Goal: Task Accomplishment & Management: Use online tool/utility

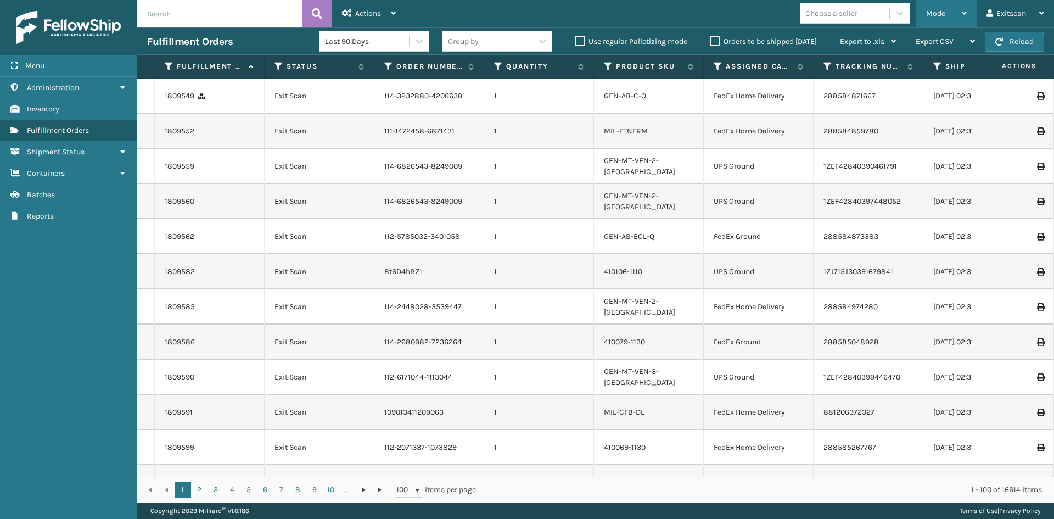
click at [932, 15] on span "Mode" at bounding box center [935, 13] width 19 height 9
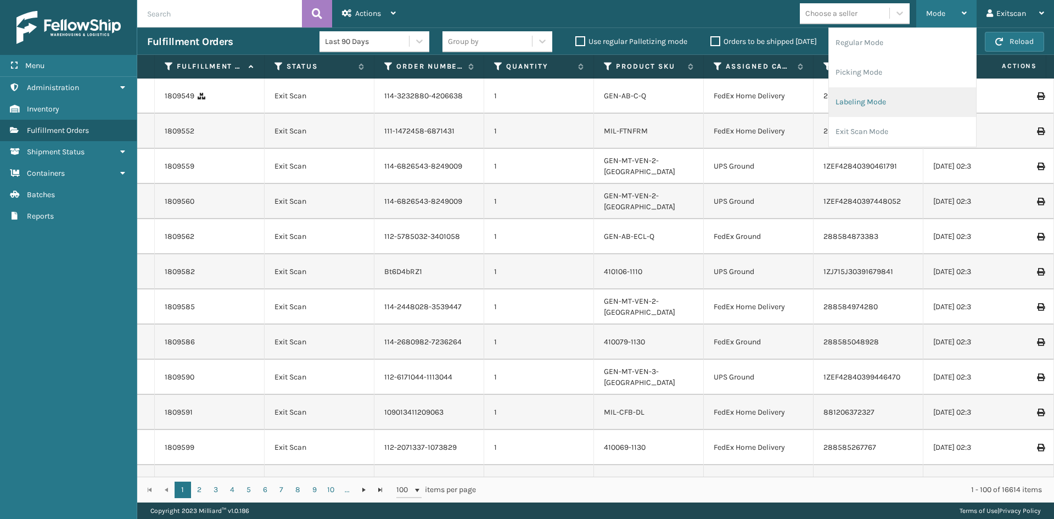
click at [894, 98] on li "Labeling Mode" at bounding box center [902, 102] width 147 height 30
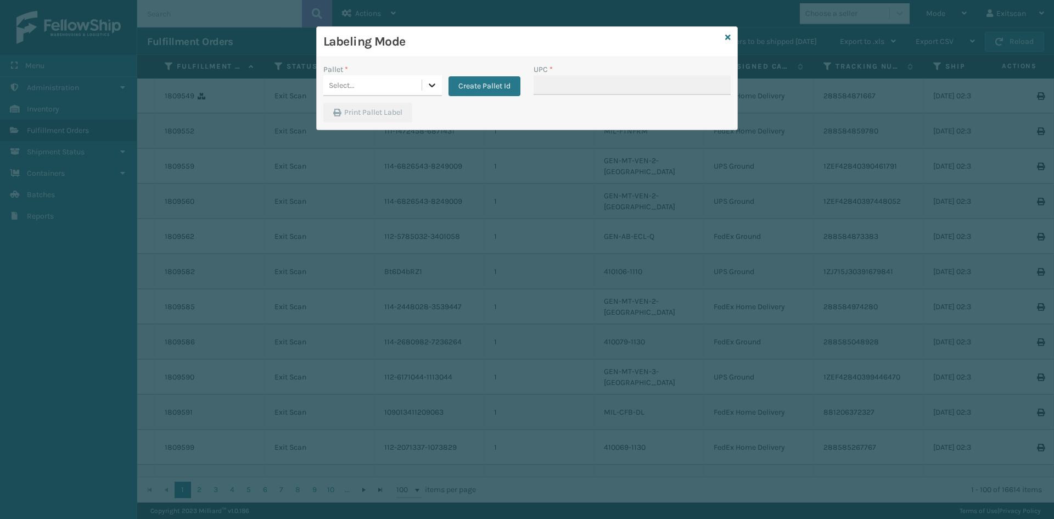
click at [427, 87] on icon at bounding box center [432, 85] width 11 height 11
click at [395, 115] on div "FDXG-L0IOMK7OZF" at bounding box center [382, 113] width 119 height 20
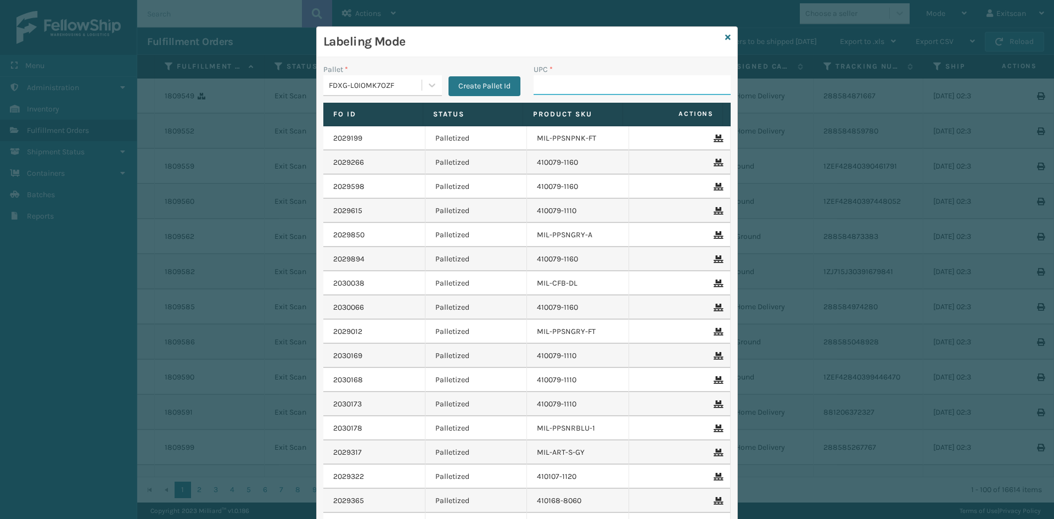
click at [548, 82] on input "UPC *" at bounding box center [632, 85] width 197 height 20
type input "GEN-HBBRKT-EK-C-H-B-A"
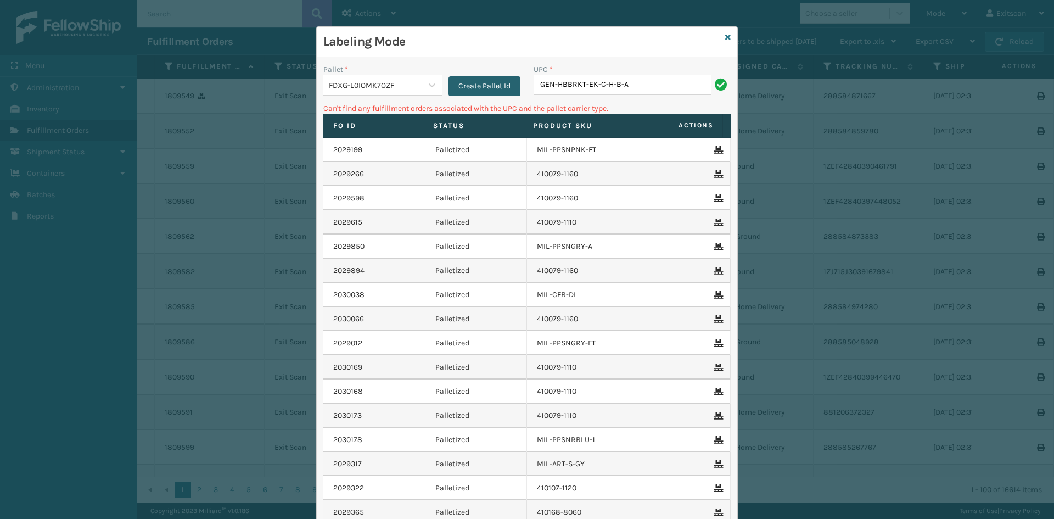
click at [500, 90] on button "Create Pallet Id" at bounding box center [485, 86] width 72 height 20
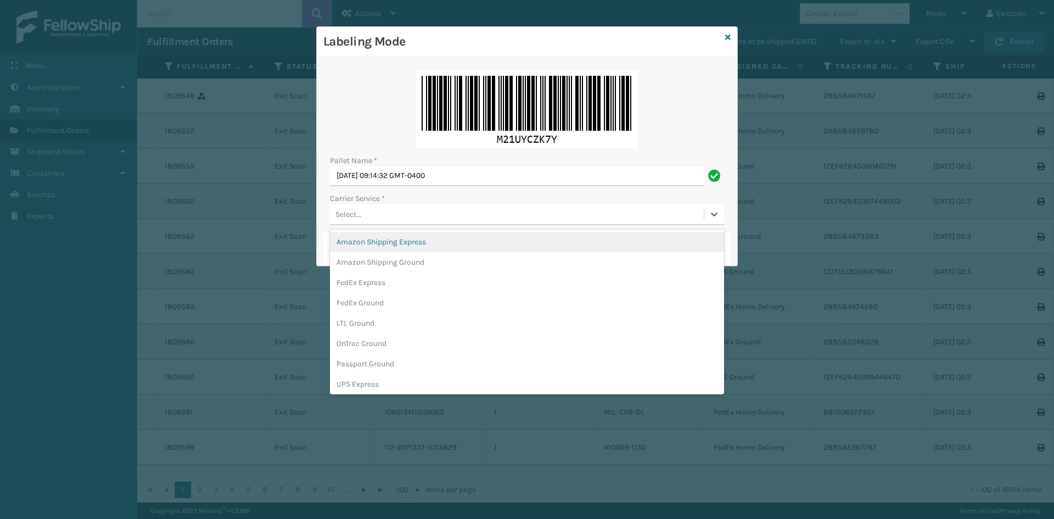
click at [356, 216] on div "Select..." at bounding box center [348, 215] width 26 height 12
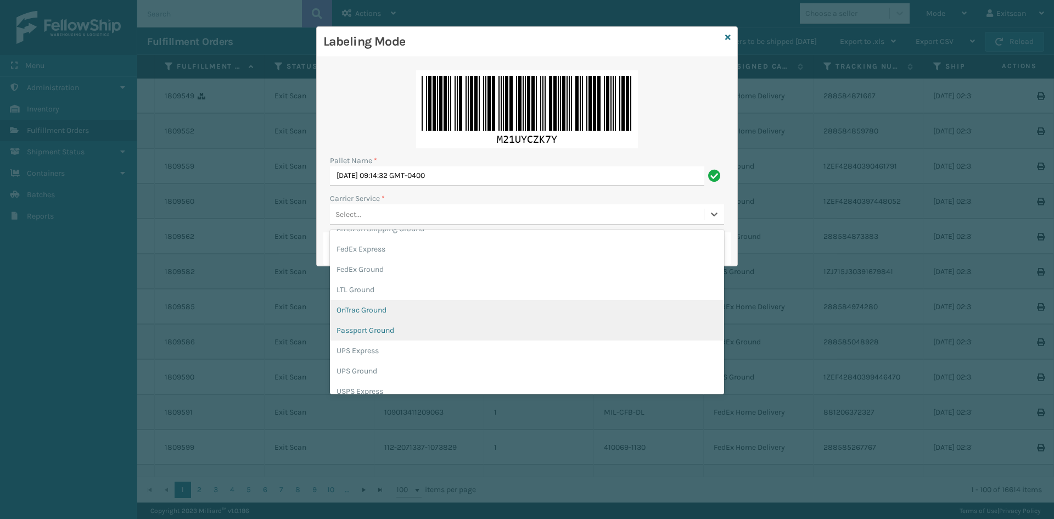
scroll to position [63, 0]
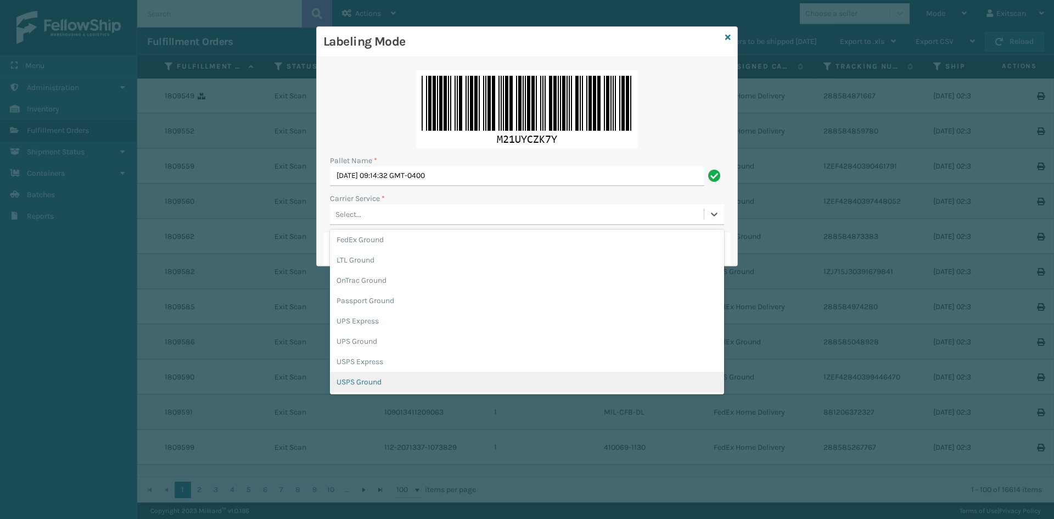
click at [371, 386] on div "USPS Ground" at bounding box center [527, 382] width 394 height 20
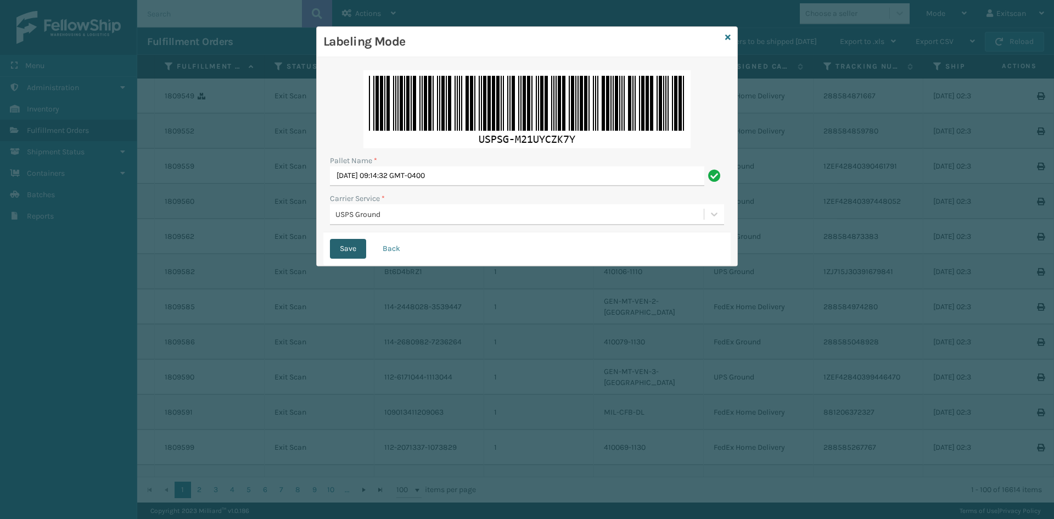
click at [351, 249] on button "Save" at bounding box center [348, 249] width 36 height 20
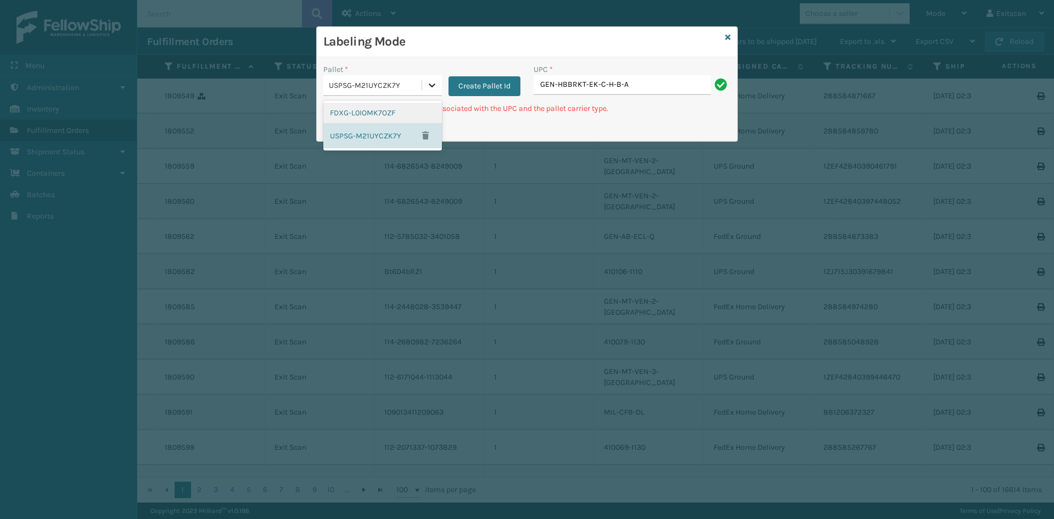
click at [433, 91] on div at bounding box center [432, 85] width 20 height 20
click at [470, 95] on button "Create Pallet Id" at bounding box center [485, 86] width 72 height 20
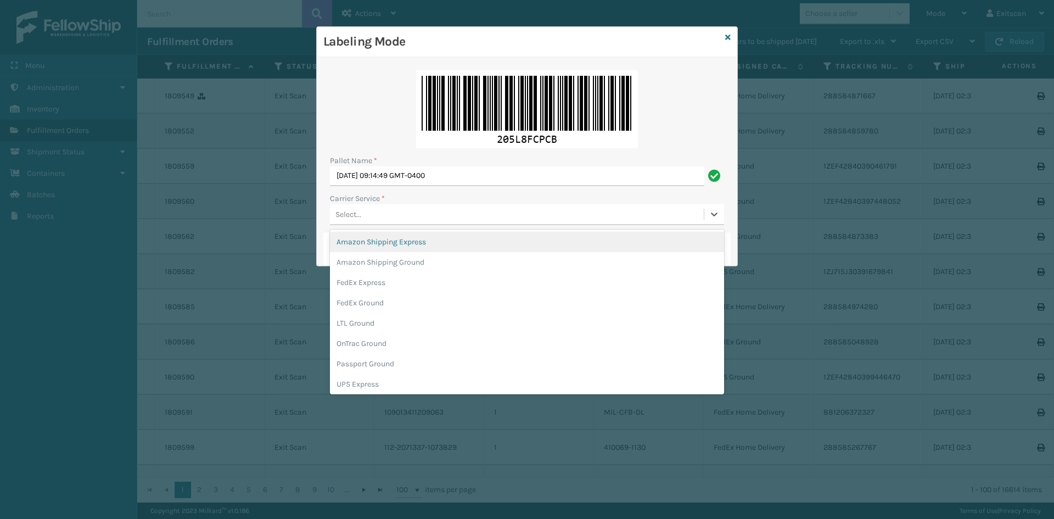
click at [376, 215] on div "Select..." at bounding box center [517, 214] width 374 height 18
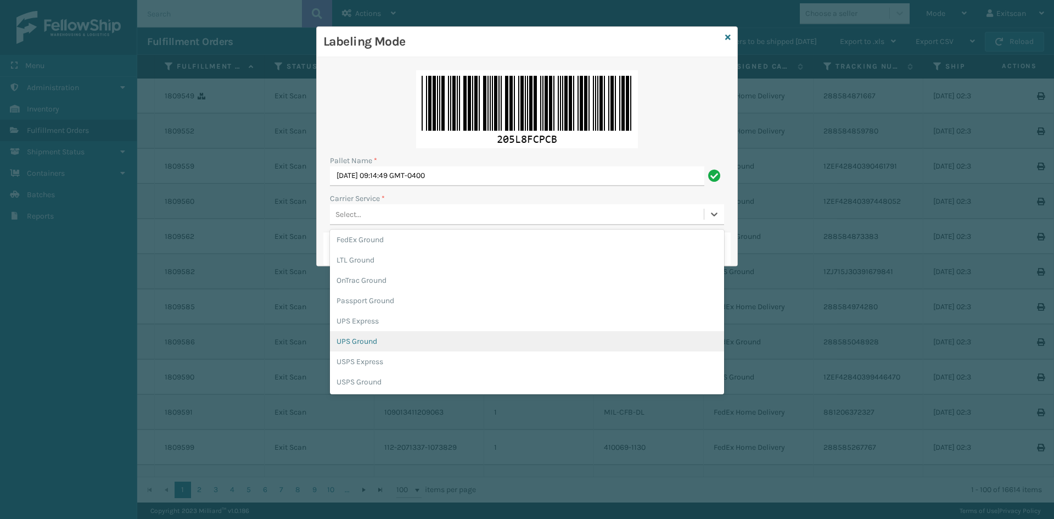
click at [396, 344] on div "UPS Ground" at bounding box center [527, 341] width 394 height 20
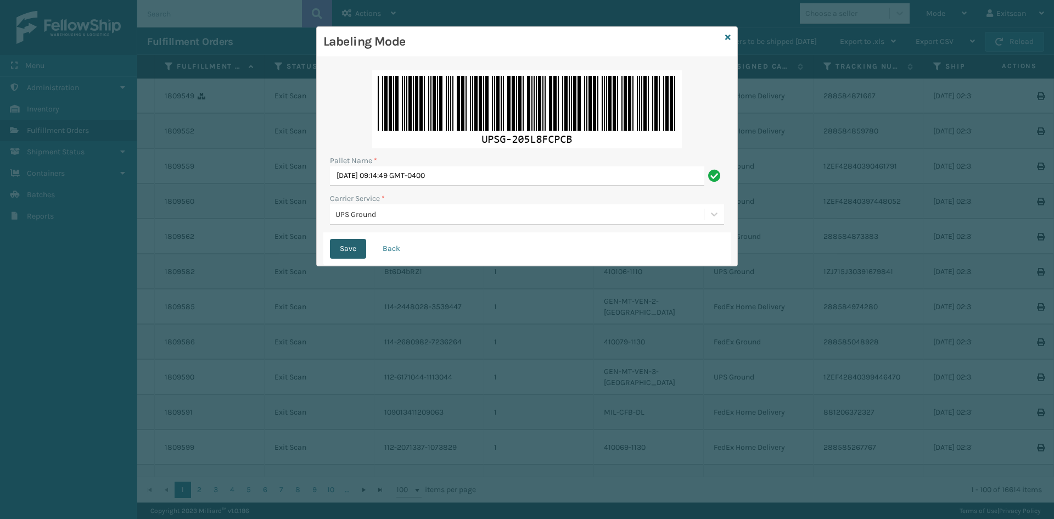
click at [365, 246] on button "Save" at bounding box center [348, 249] width 36 height 20
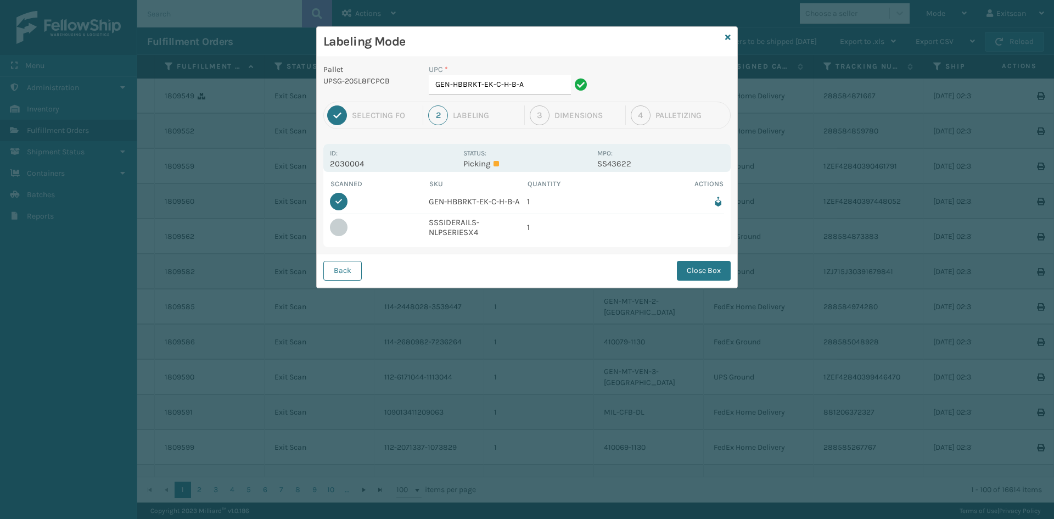
drag, startPoint x: 542, startPoint y: 65, endPoint x: 501, endPoint y: 82, distance: 45.1
click at [498, 83] on div "UPC * GEN-HBBRKT-EK-C-H-B-A" at bounding box center [510, 79] width 162 height 31
drag, startPoint x: 522, startPoint y: 80, endPoint x: 420, endPoint y: 91, distance: 102.7
click at [420, 91] on div "Pallet UPSG-205L8FCPCB UPC * GEN-HBBRKT-EK-C-H-B-A" at bounding box center [527, 83] width 421 height 38
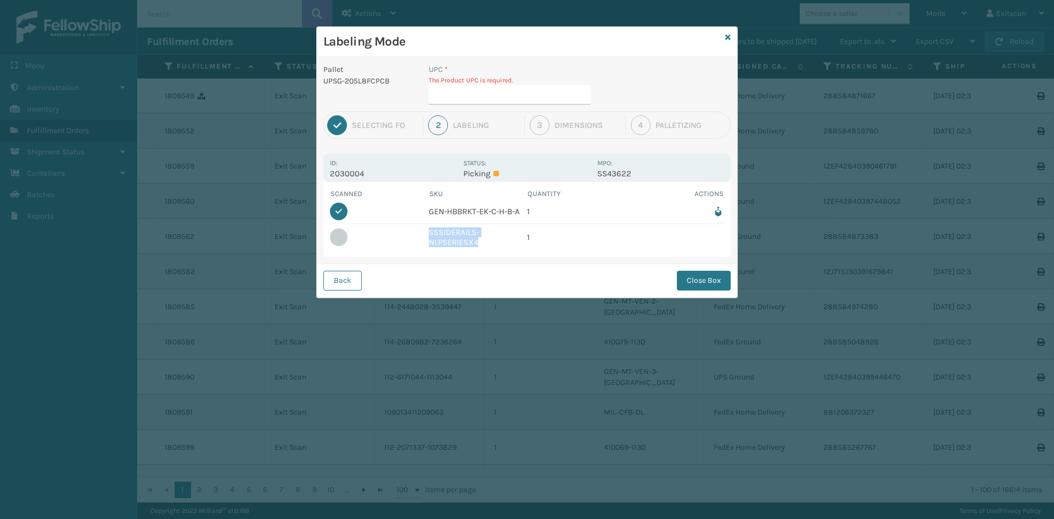
drag, startPoint x: 488, startPoint y: 245, endPoint x: 429, endPoint y: 227, distance: 61.5
click at [429, 227] on td "SSSIDERAILS-NLPSERIESX4" at bounding box center [478, 237] width 99 height 26
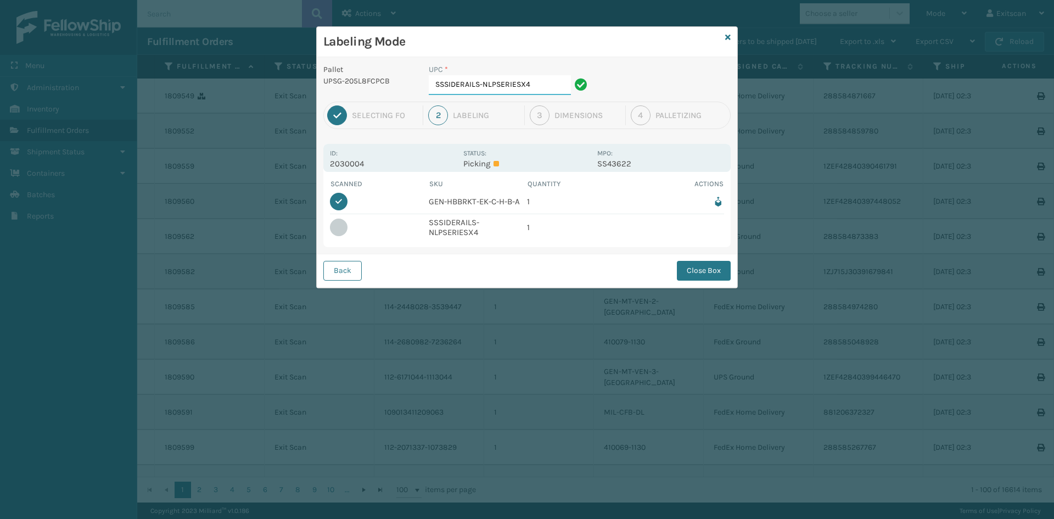
click at [542, 84] on input "SSSIDERAILS-NLPSERIESX4" at bounding box center [500, 85] width 142 height 20
type input "SSSIDERAILS-NLPSERIESX4"
click at [691, 270] on button "Close Box" at bounding box center [704, 271] width 54 height 20
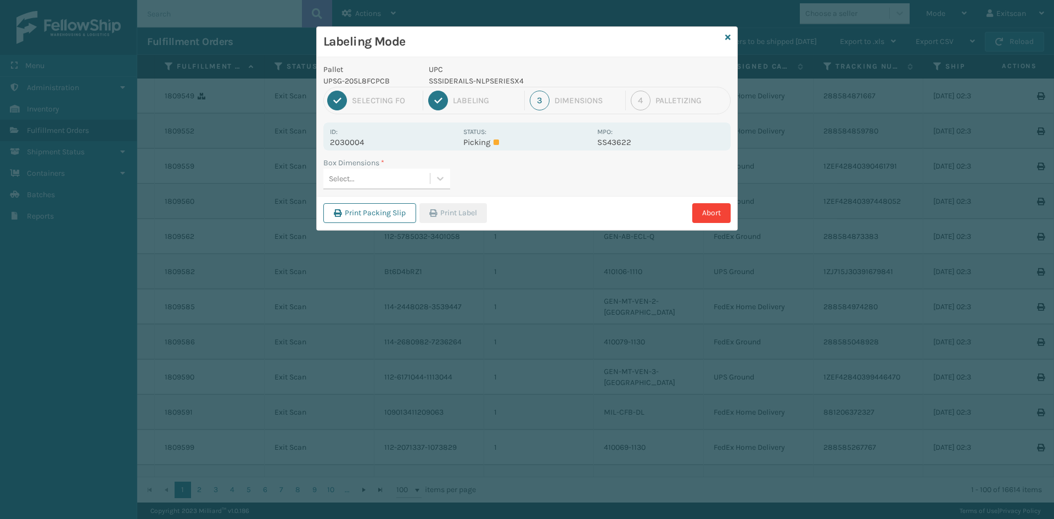
click at [422, 183] on div "Select..." at bounding box center [376, 179] width 107 height 18
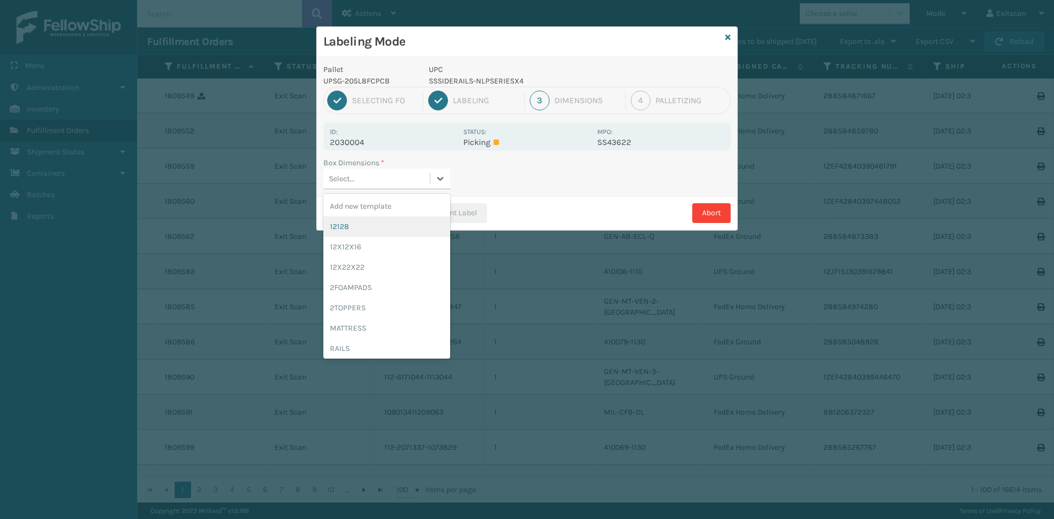
click at [407, 223] on div "12128" at bounding box center [386, 226] width 127 height 20
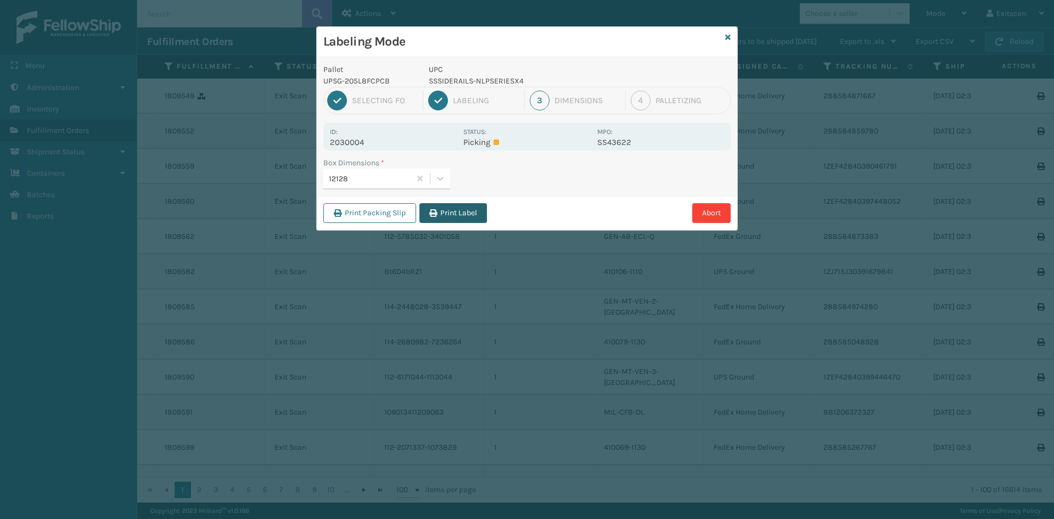
click at [452, 212] on button "Print Label" at bounding box center [453, 213] width 68 height 20
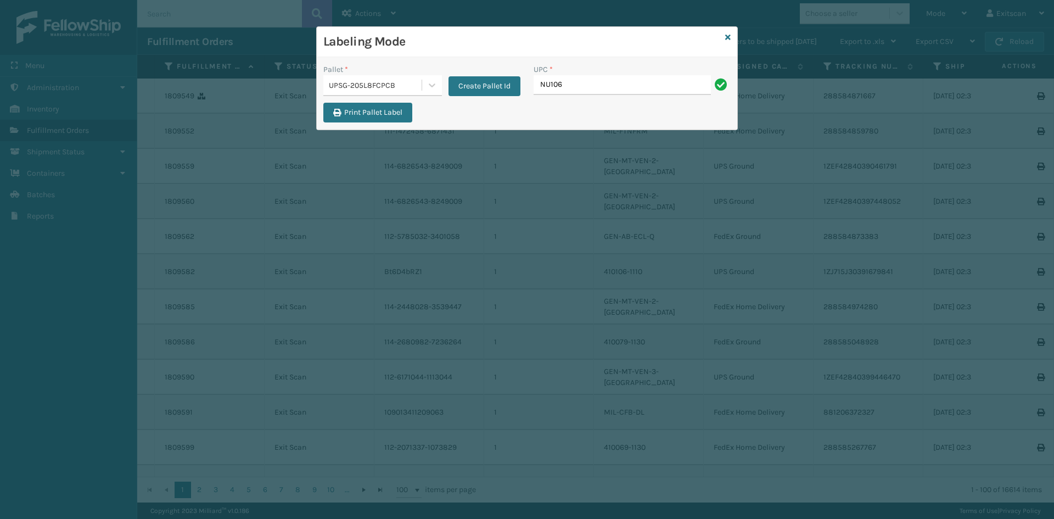
type input "NU106KDQ-COVER"
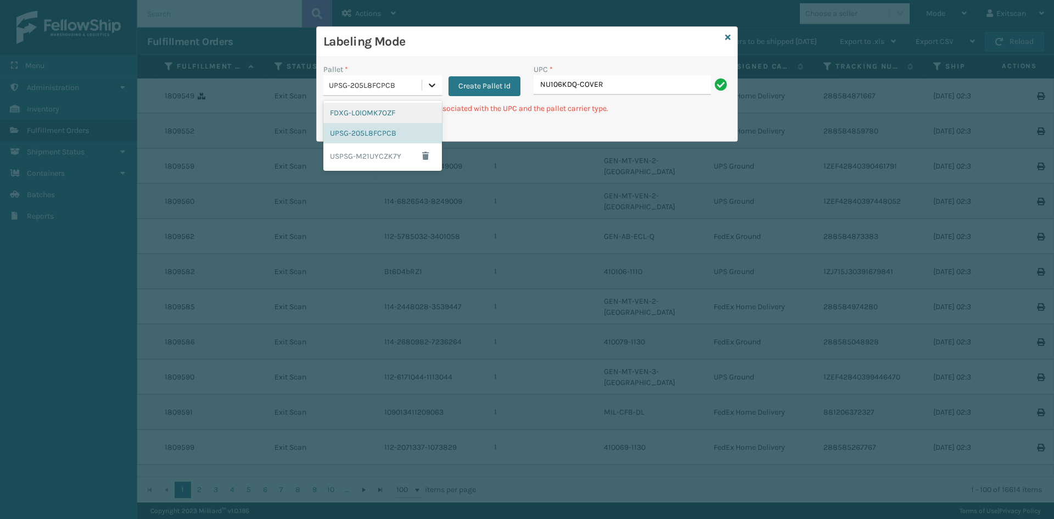
drag, startPoint x: 434, startPoint y: 76, endPoint x: 426, endPoint y: 85, distance: 11.6
click at [434, 77] on div at bounding box center [432, 85] width 20 height 20
click at [399, 107] on div "FDXG-L0IOMK7OZF" at bounding box center [382, 113] width 119 height 20
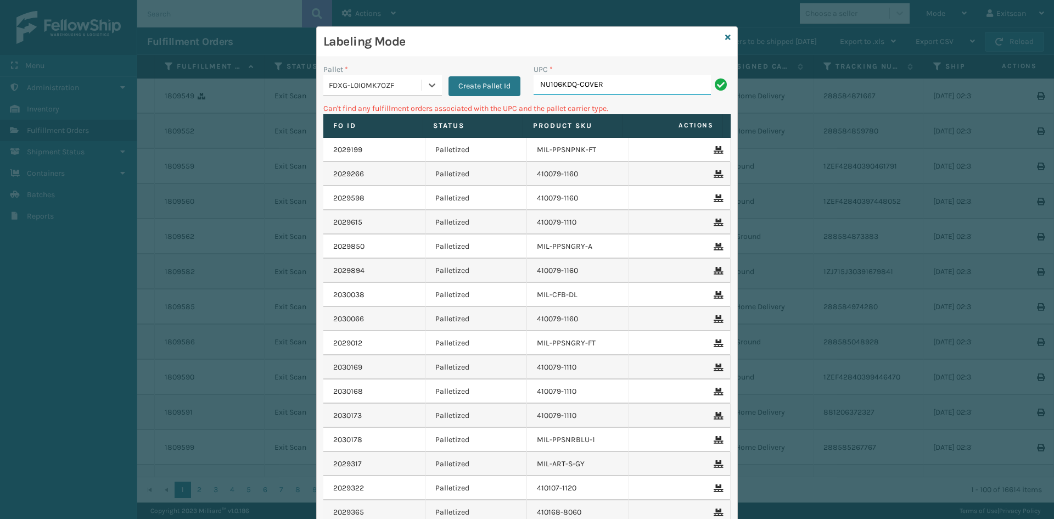
click at [629, 84] on input "NU106KDQ-COVER" at bounding box center [622, 85] width 177 height 20
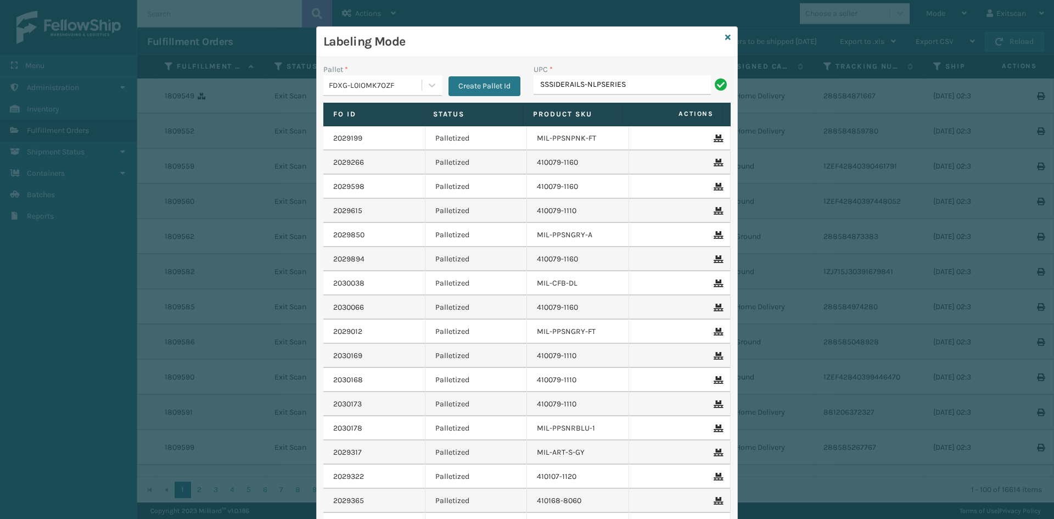
click at [592, 82] on input "SSSIDERAILS-NLPSERIES" at bounding box center [622, 85] width 177 height 20
click at [656, 79] on input "SSSIDERAILS-NUPSERIES" at bounding box center [622, 85] width 177 height 20
type input "SSSIDERAILS-NUPSERIES"
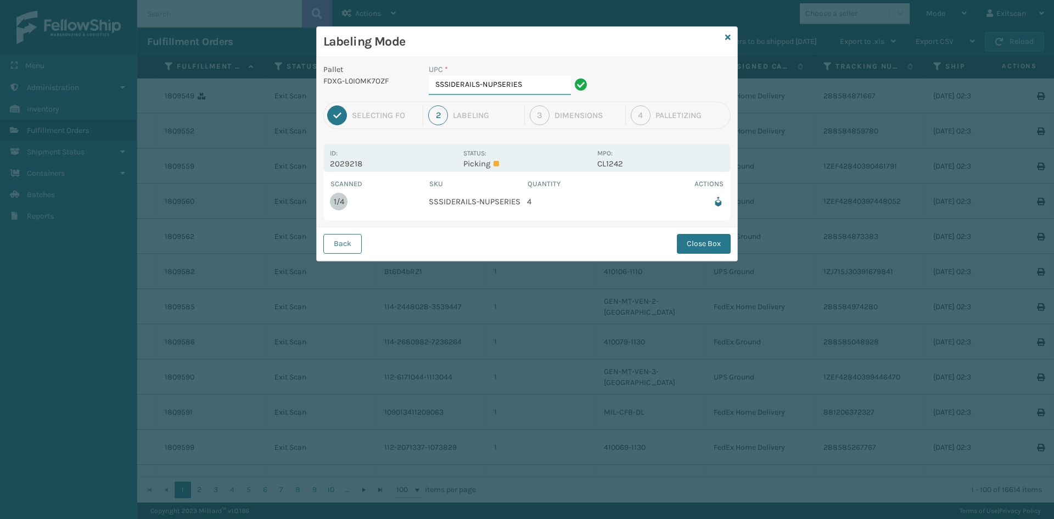
drag, startPoint x: 553, startPoint y: 87, endPoint x: 552, endPoint y: 80, distance: 6.7
click at [553, 86] on input "SSSIDERAILS-NUPSERIES" at bounding box center [500, 85] width 142 height 20
click at [699, 248] on button "Close Box" at bounding box center [704, 244] width 54 height 20
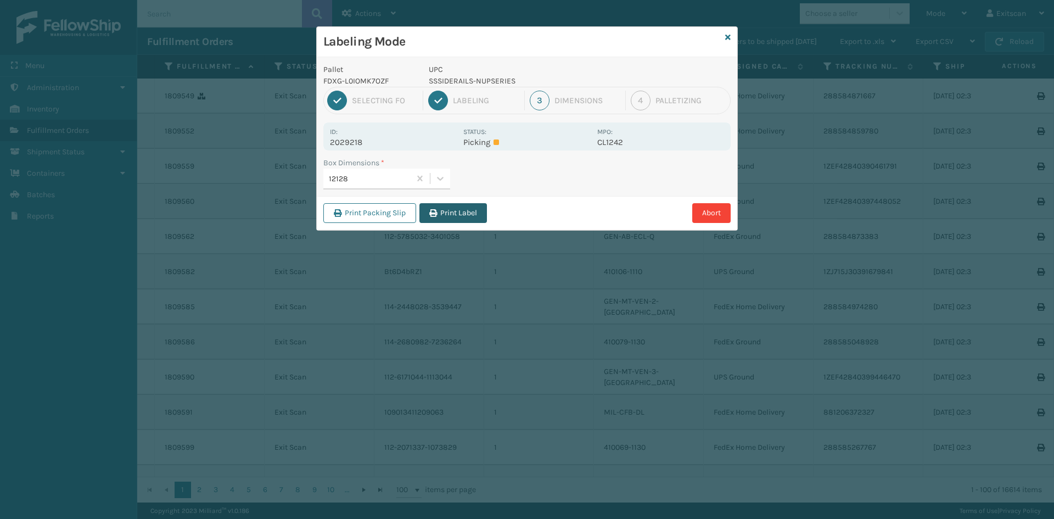
click at [473, 215] on button "Print Label" at bounding box center [453, 213] width 68 height 20
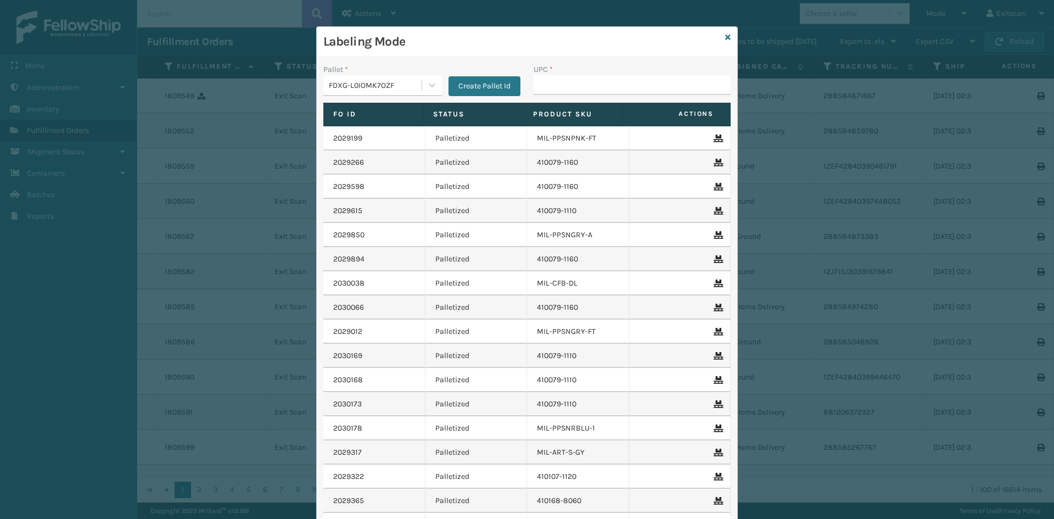
click at [538, 80] on input "UPC *" at bounding box center [632, 85] width 197 height 20
type input "SSSIDERAILS-NLPSERIESX4"
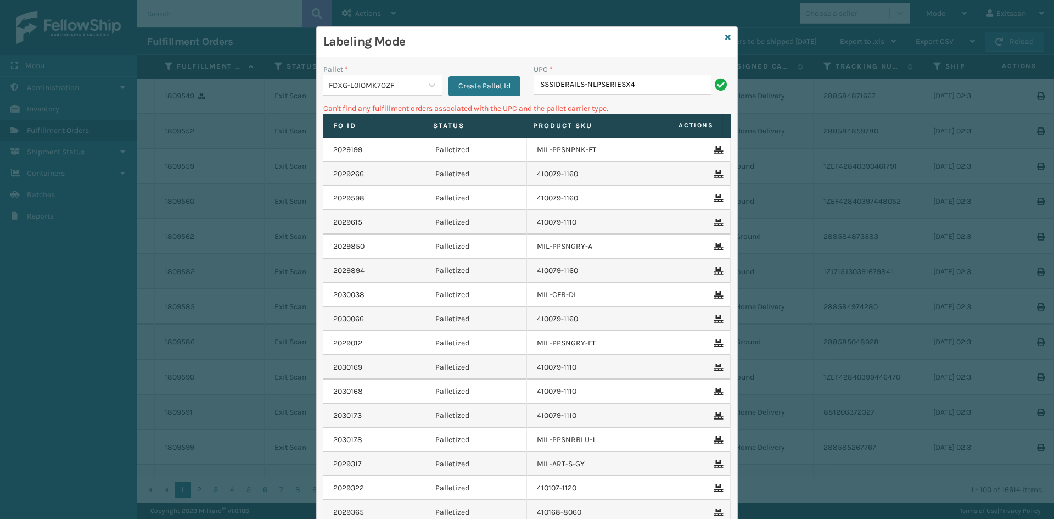
click at [409, 73] on div "Pallet *" at bounding box center [382, 70] width 119 height 12
click at [402, 78] on div "FDXG-L0IOMK7OZF" at bounding box center [372, 85] width 98 height 18
click at [400, 156] on div "USPSG-M21UYCZK7Y" at bounding box center [382, 155] width 119 height 25
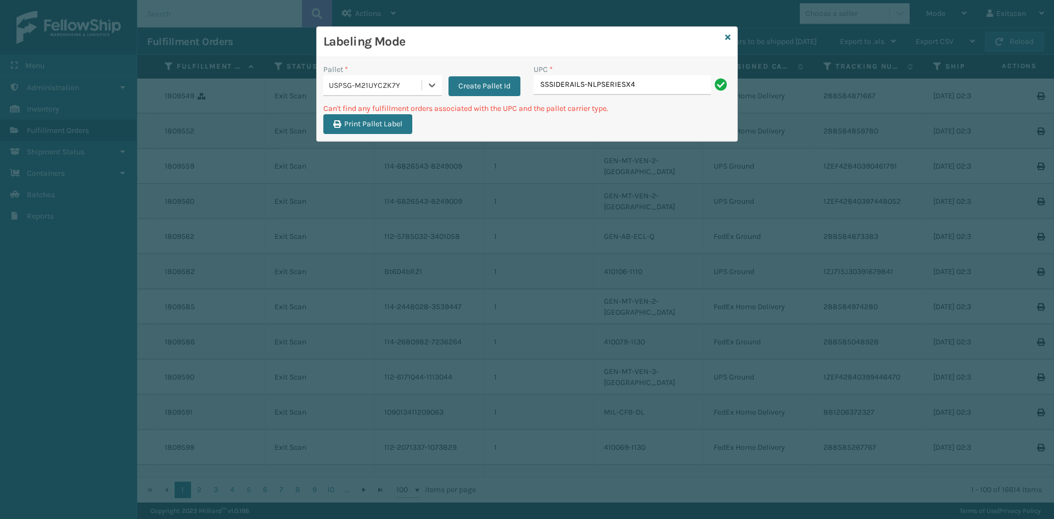
drag, startPoint x: 400, startPoint y: 156, endPoint x: 400, endPoint y: 145, distance: 10.4
click at [400, 152] on div "Labeling Mode Pallet * option USPSG-M21UYCZK7Y, selected. 0 results available. …" at bounding box center [527, 259] width 1054 height 519
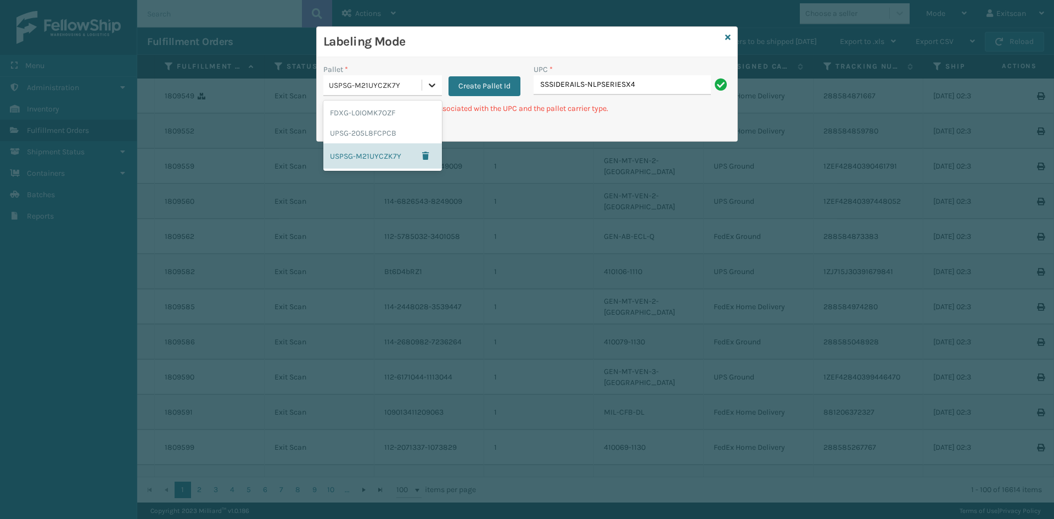
click at [424, 82] on div at bounding box center [432, 85] width 20 height 20
click at [395, 134] on div "UPSG-205L8FCPCB" at bounding box center [382, 133] width 119 height 20
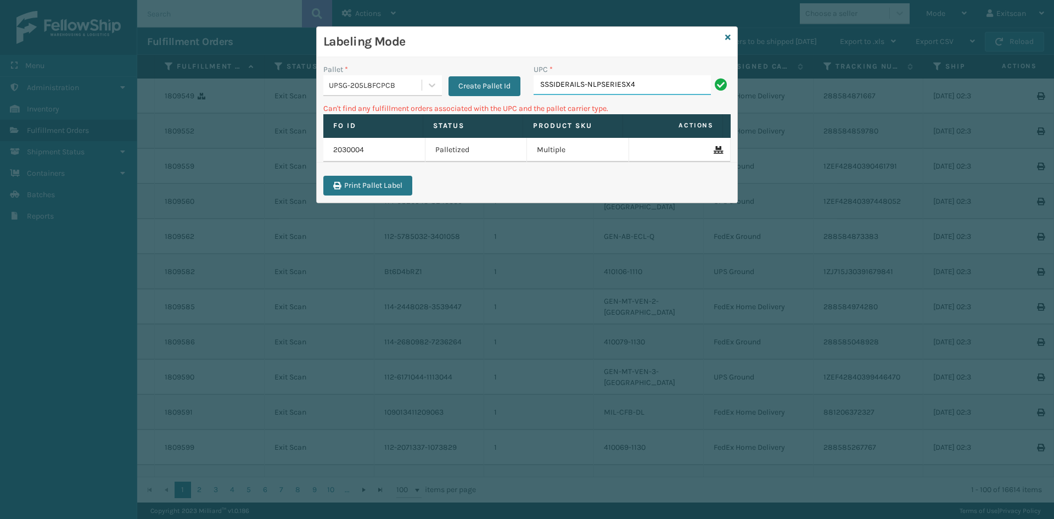
click at [659, 88] on input "SSSIDERAILS-NLPSERIESX4" at bounding box center [622, 85] width 177 height 20
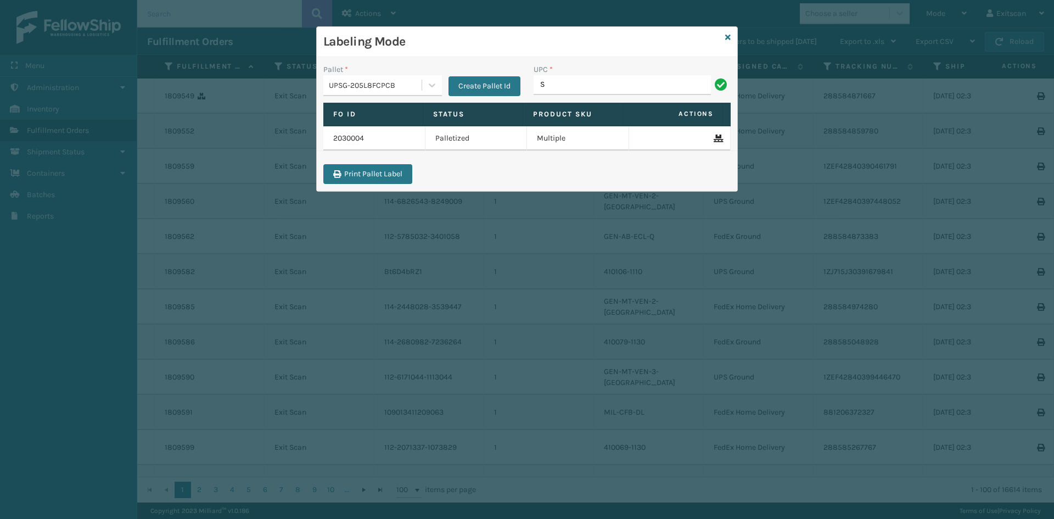
type input "SSSIDERAILS-NLPSERIESX4"
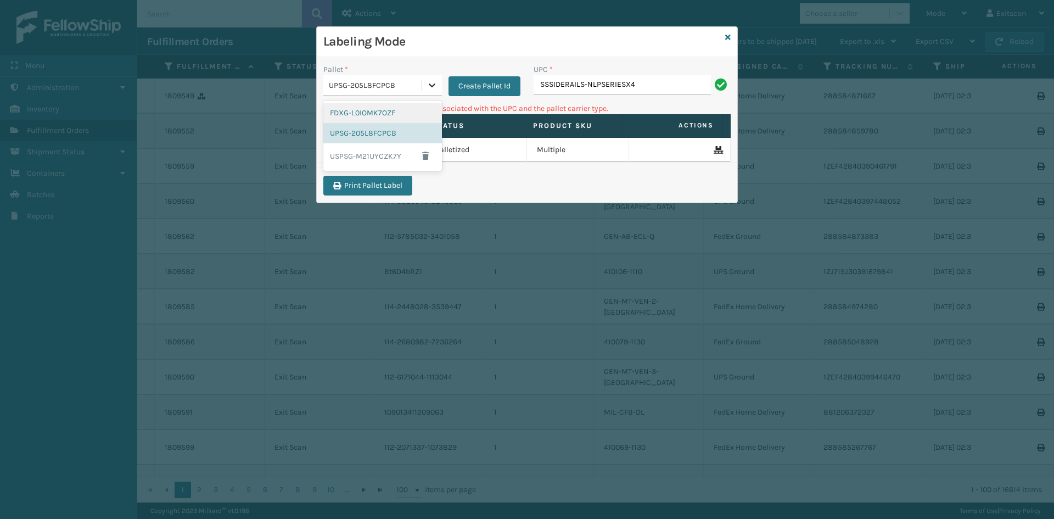
click at [436, 90] on icon at bounding box center [432, 85] width 11 height 11
click at [399, 108] on div "FDXG-L0IOMK7OZF" at bounding box center [382, 113] width 119 height 20
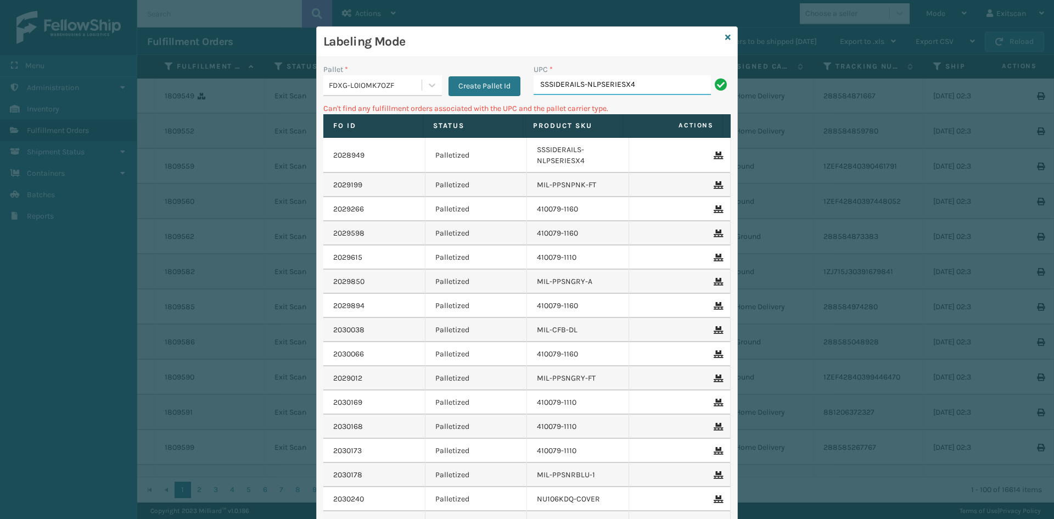
click at [638, 88] on input "SSSIDERAILS-NLPSERIESX4" at bounding box center [622, 85] width 177 height 20
type input "S"
type input "GEN-PW-VEN-S"
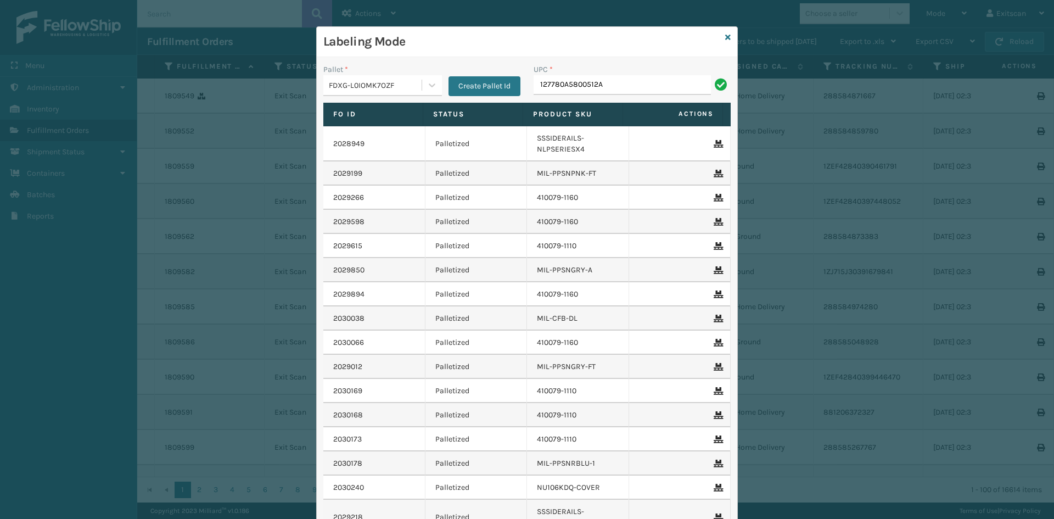
type input "127780A5800512A"
type input "12778A67S0012"
type input "GEN-MPT-K-TC-W"
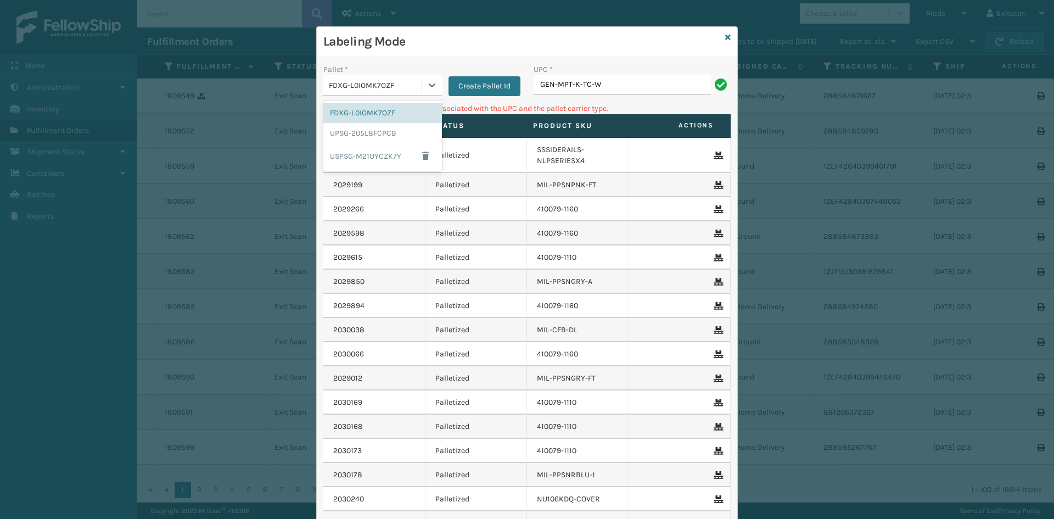
click at [416, 92] on div "FDXG-L0IOMK7OZF" at bounding box center [372, 85] width 98 height 18
click at [384, 136] on div "UPSG-205L8FCPCB" at bounding box center [382, 133] width 119 height 20
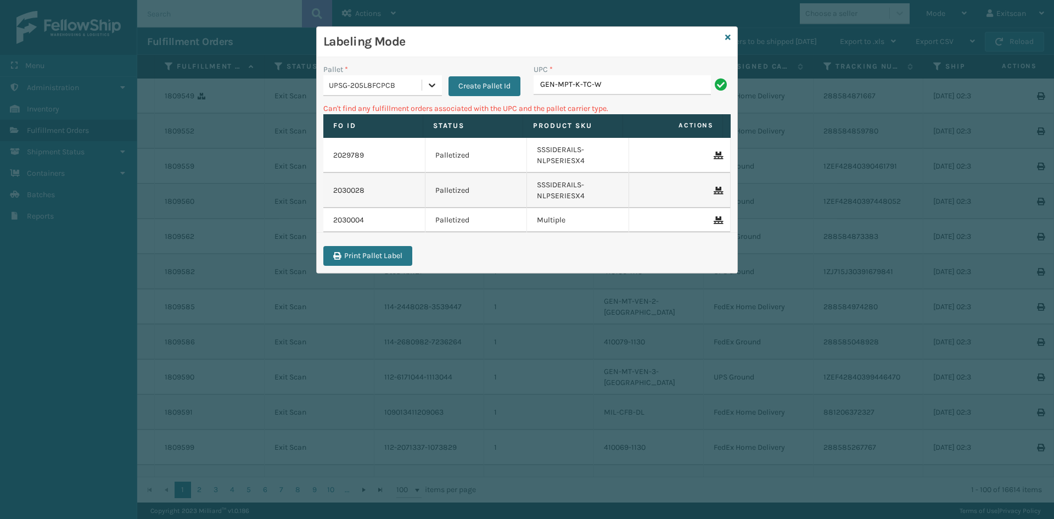
click at [436, 85] on icon at bounding box center [432, 85] width 11 height 11
click at [604, 79] on input "GEN-MPT-K-TC-W" at bounding box center [622, 85] width 177 height 20
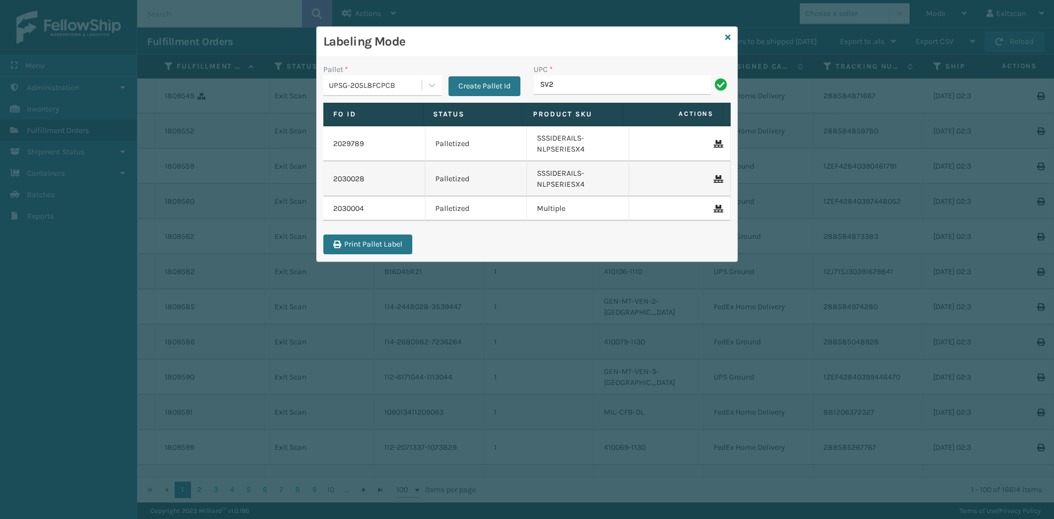
type input "SV2RMT"
type input "ZB-H290020-B"
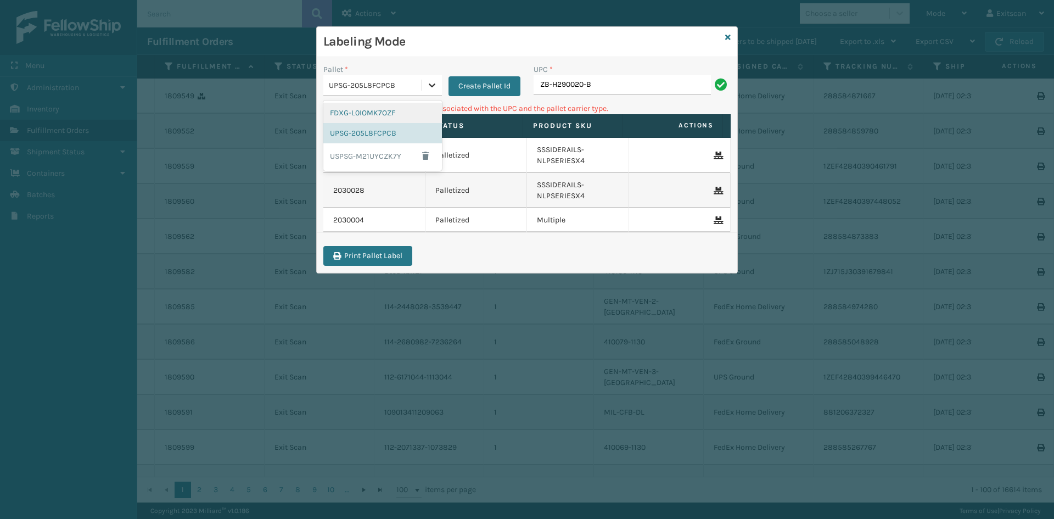
drag, startPoint x: 431, startPoint y: 84, endPoint x: 422, endPoint y: 89, distance: 11.0
click at [430, 84] on icon at bounding box center [432, 85] width 11 height 11
click at [390, 119] on div "FDXG-L0IOMK7OZF" at bounding box center [382, 113] width 119 height 20
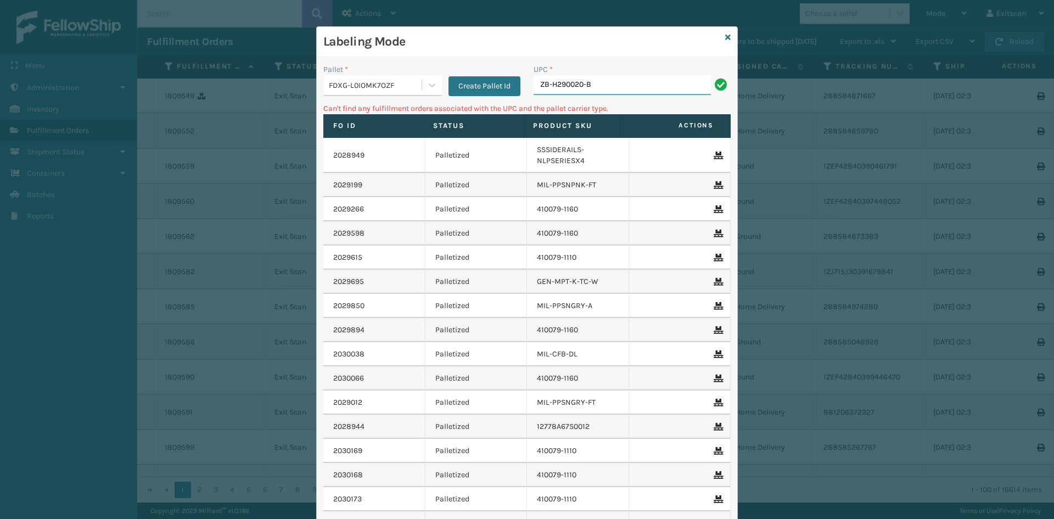
click at [621, 86] on input "ZB-H290020-B" at bounding box center [622, 85] width 177 height 20
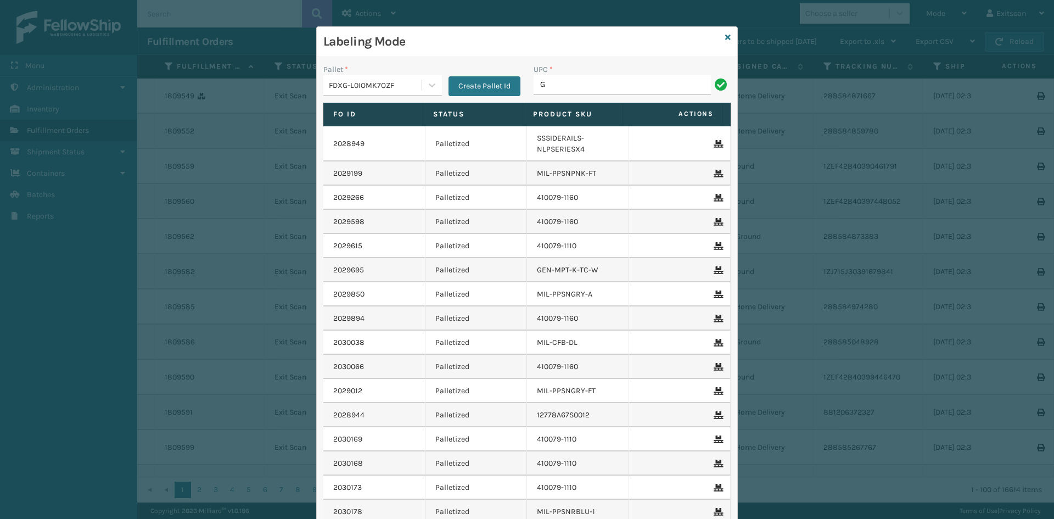
type input "GEN-HBBRKT-P-EQFT"
type input "GEN-MPT-F-TC-W"
